Goal: Check status: Verify the current state of an ongoing process or item

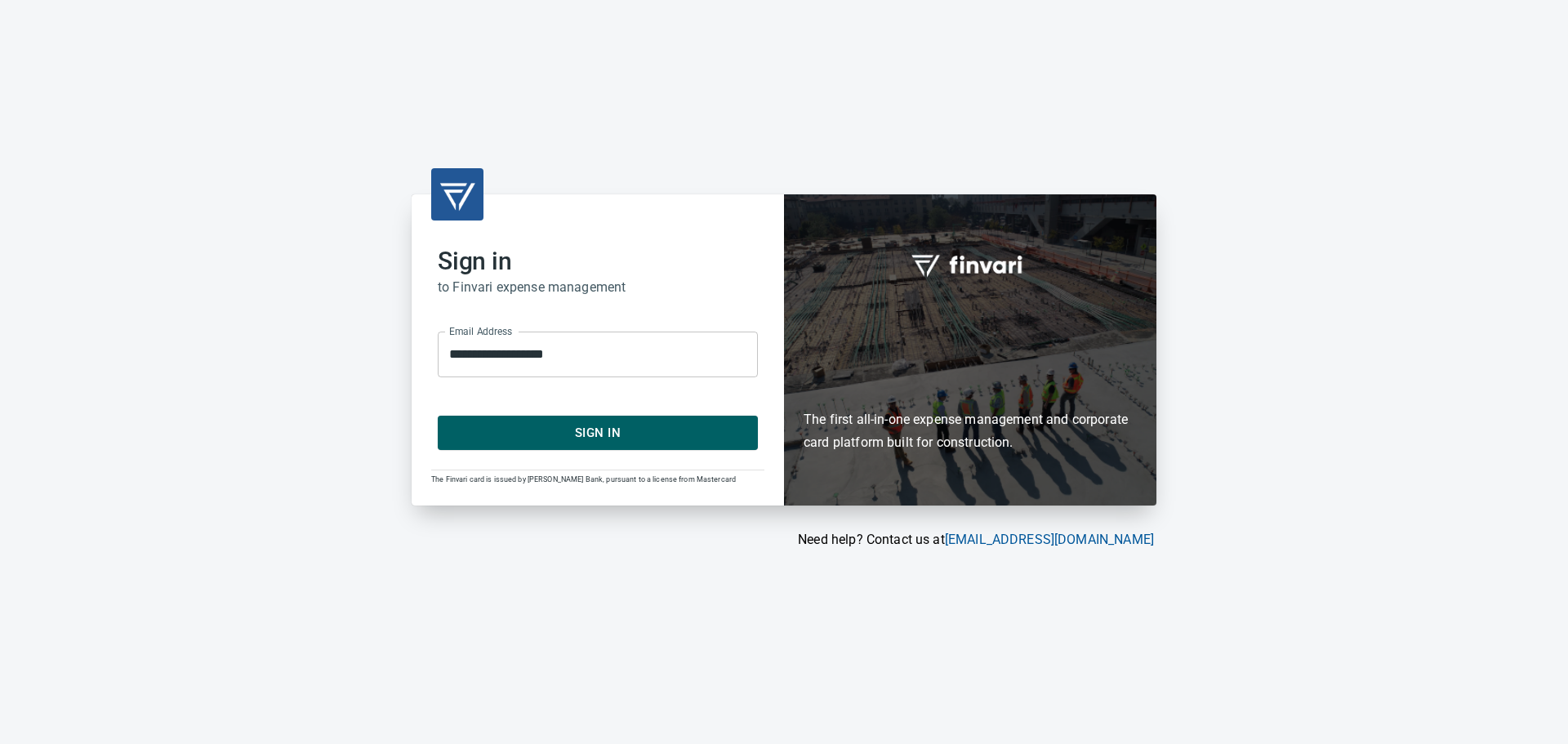
click at [586, 439] on span "Sign In" at bounding box center [598, 432] width 284 height 21
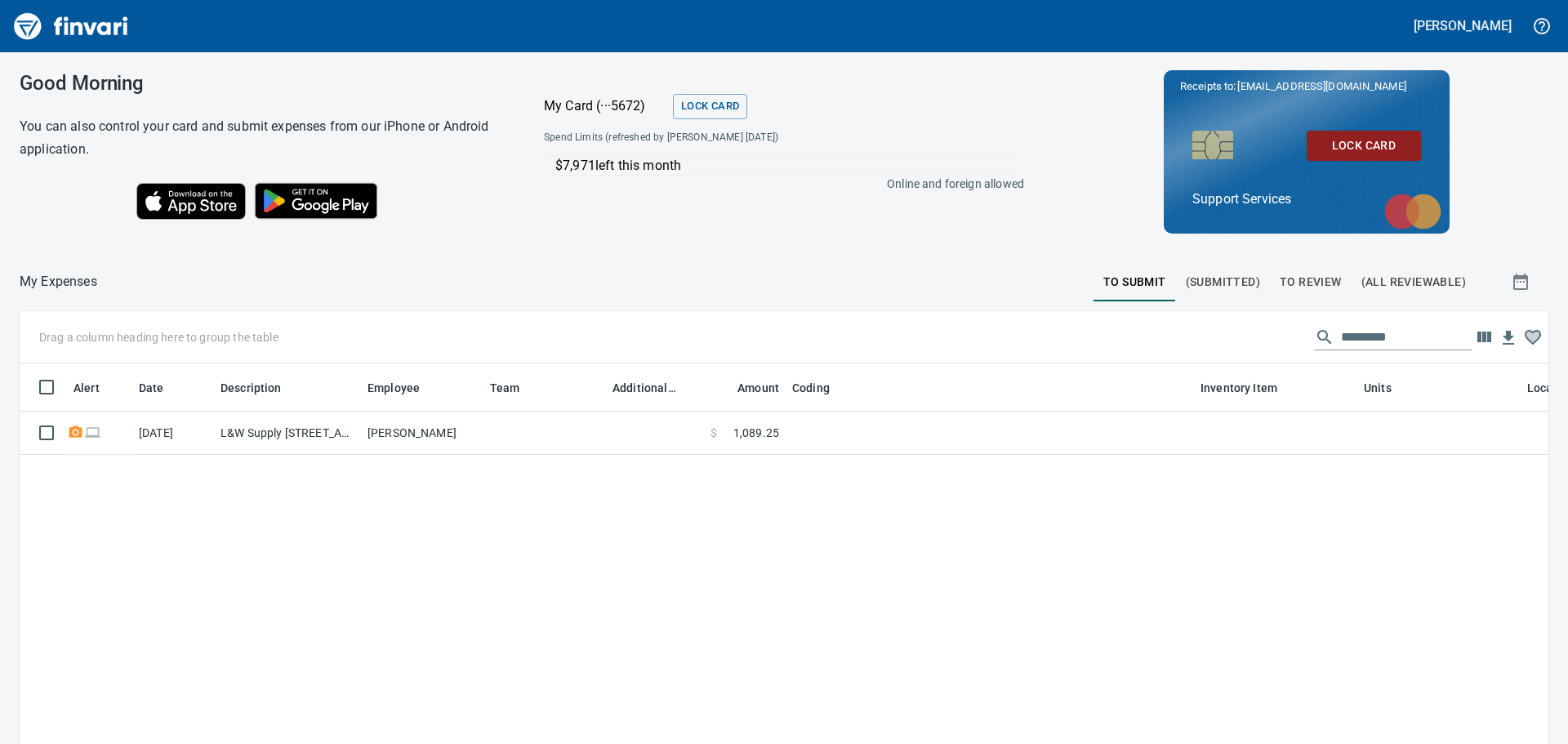
scroll to position [540, 1504]
click at [1315, 285] on span "To Review" at bounding box center [1310, 281] width 62 height 20
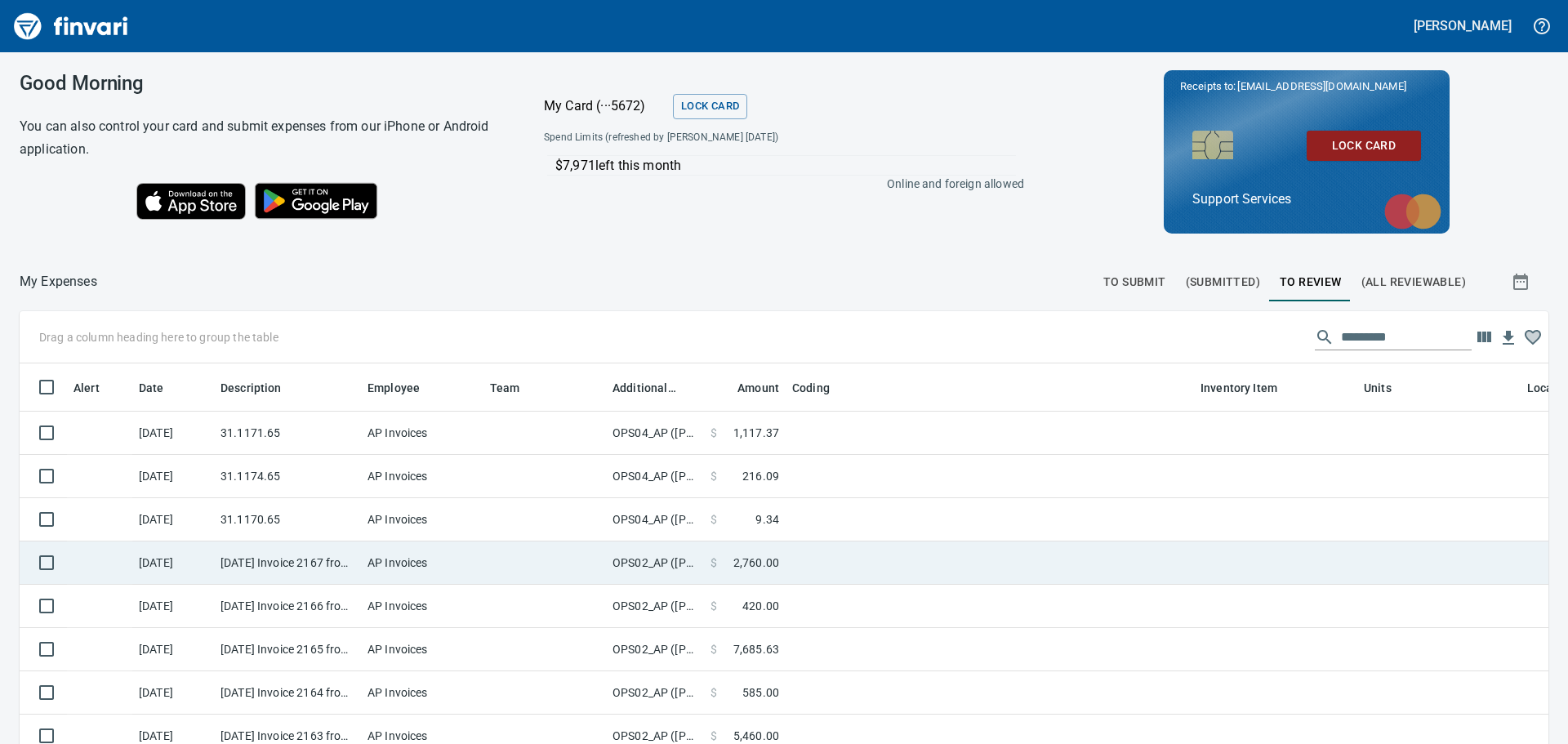
scroll to position [540, 1492]
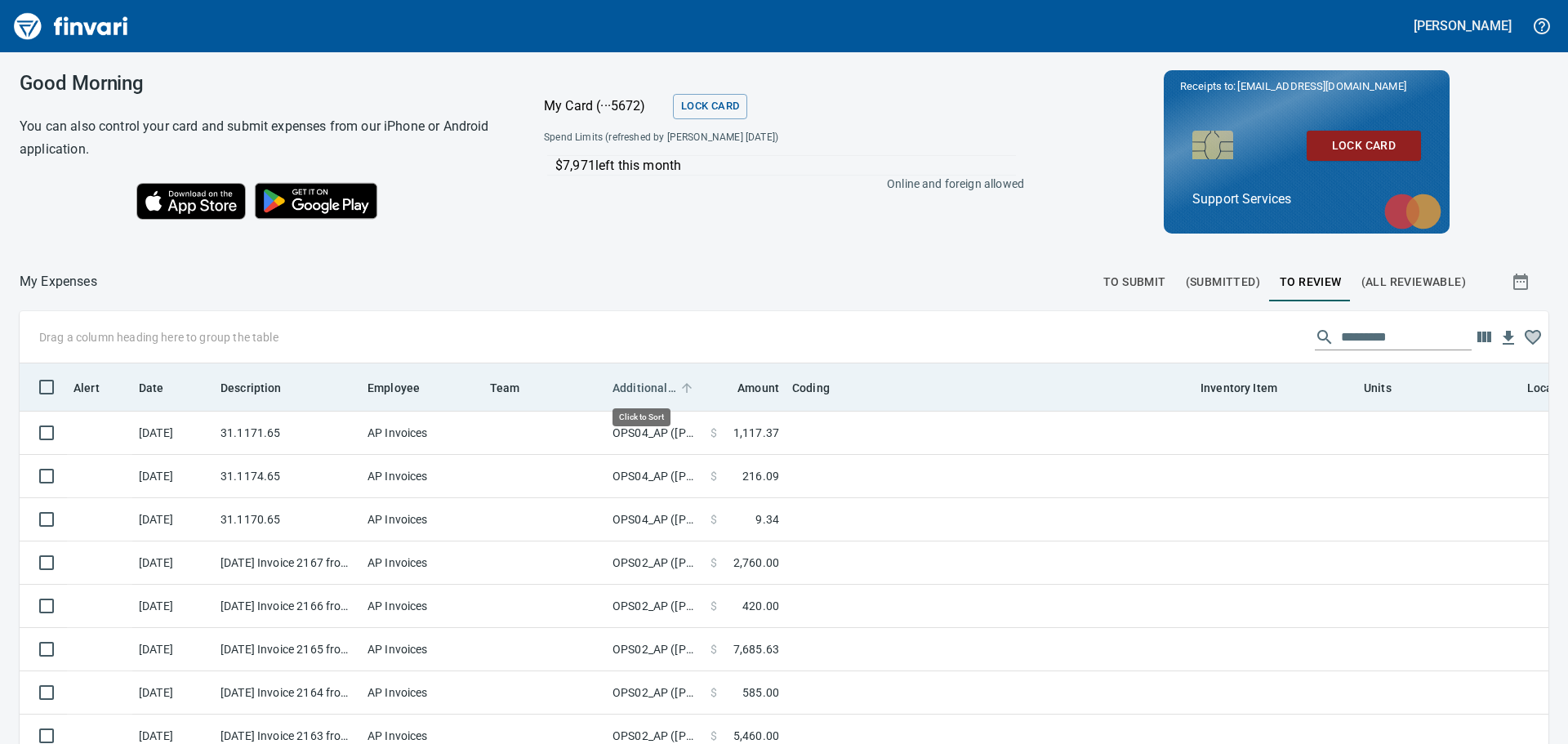
click at [651, 391] on span "Additional Reviewer" at bounding box center [644, 388] width 64 height 20
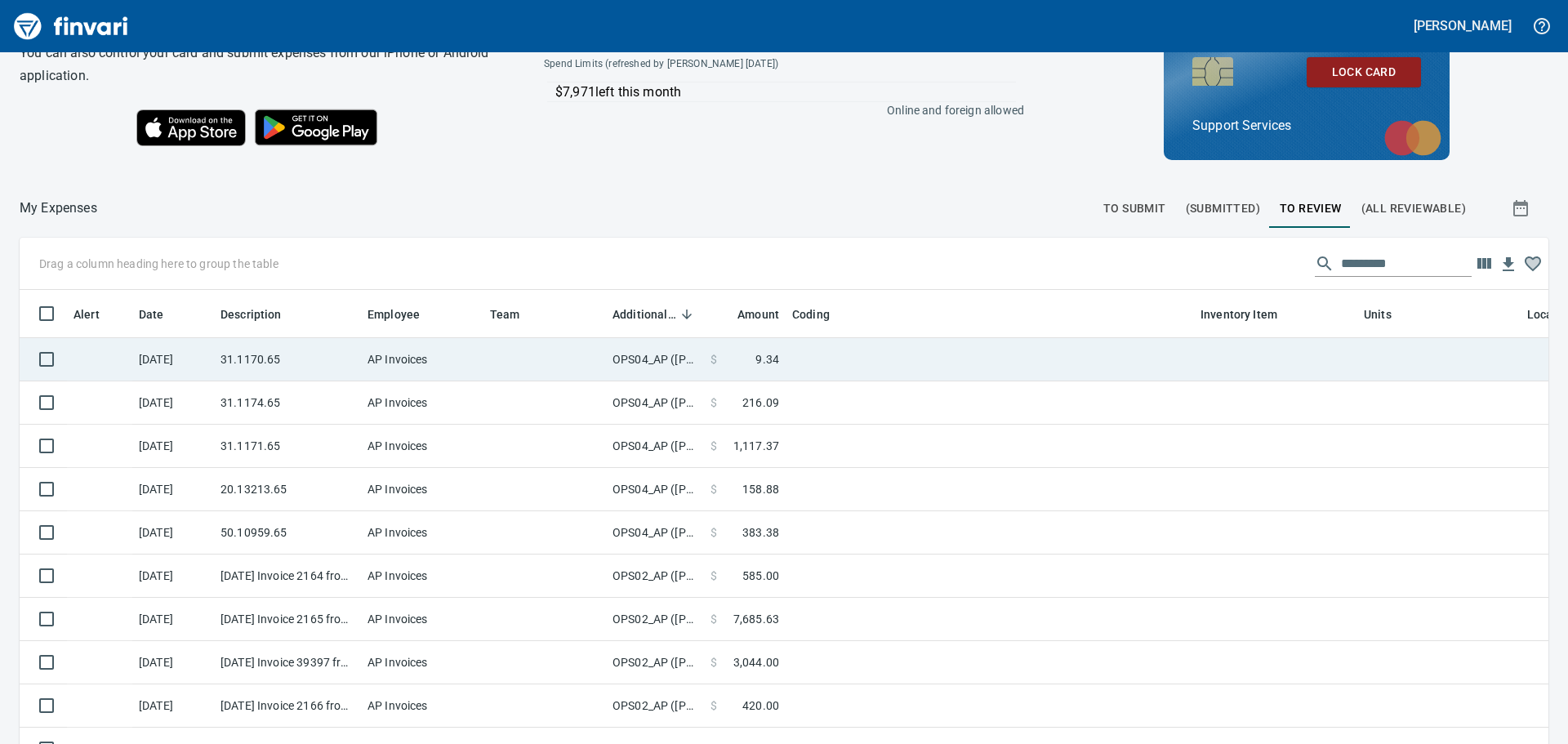
scroll to position [0, 0]
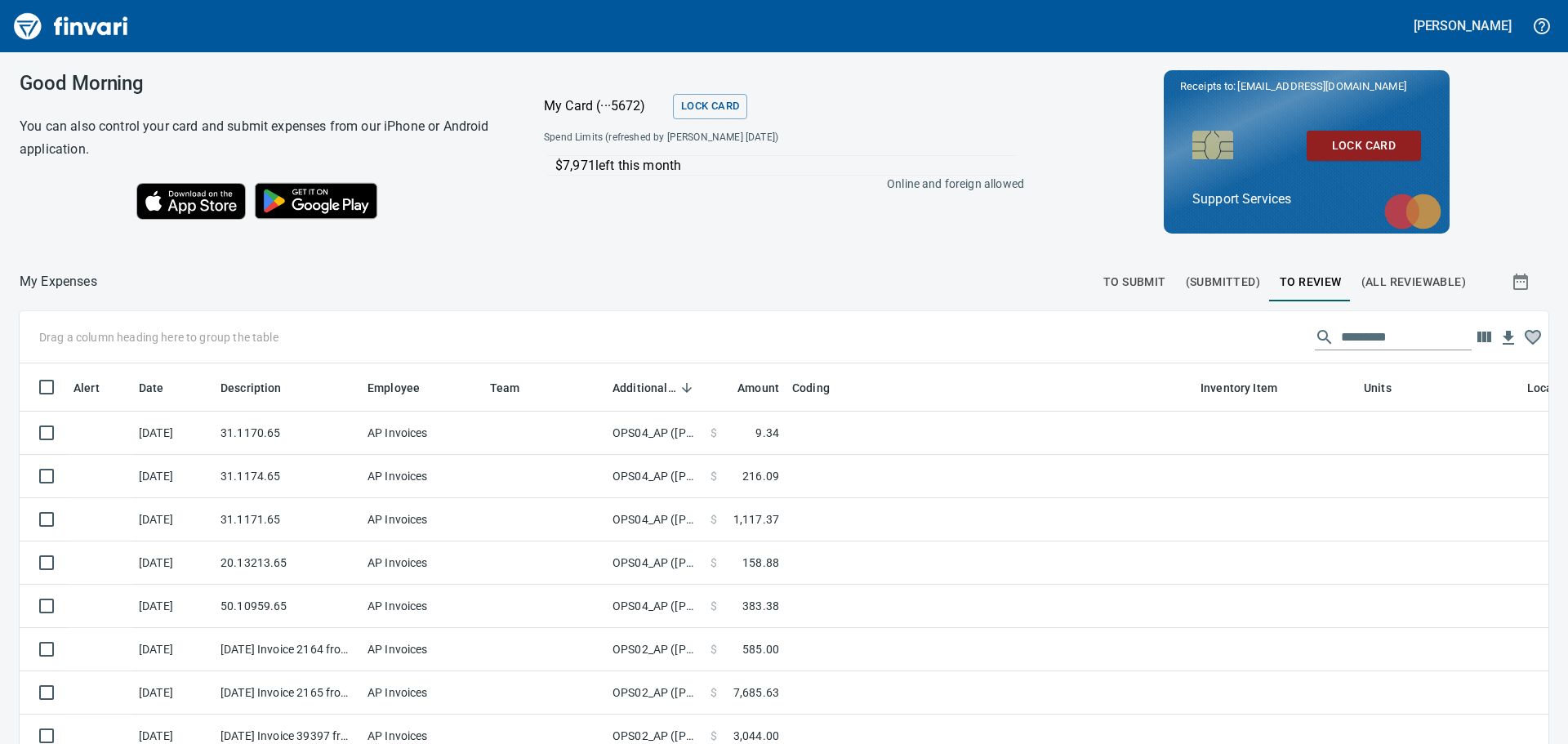
click at [1103, 282] on span "To Submit" at bounding box center [1135, 281] width 63 height 20
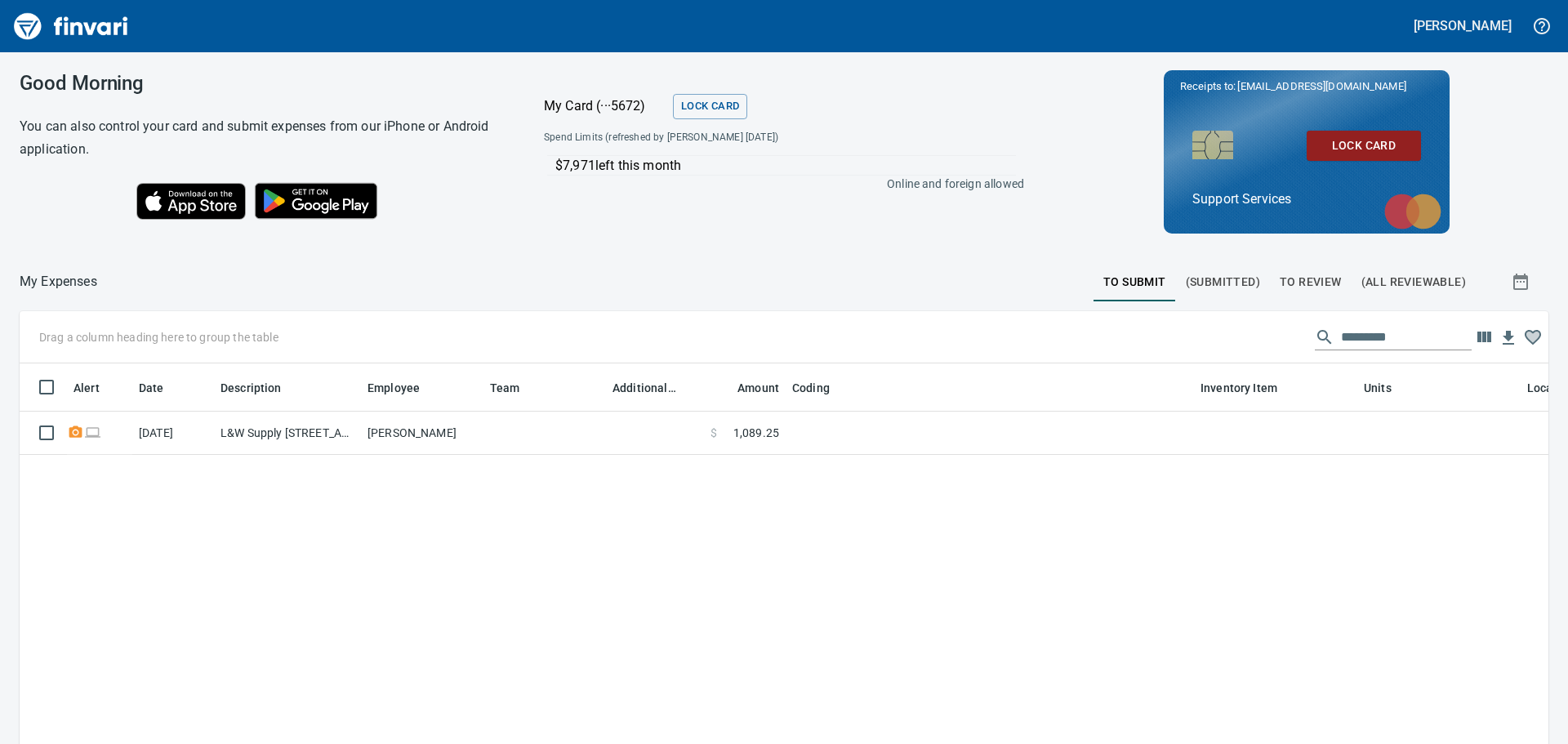
scroll to position [540, 1504]
